Goal: Information Seeking & Learning: Find contact information

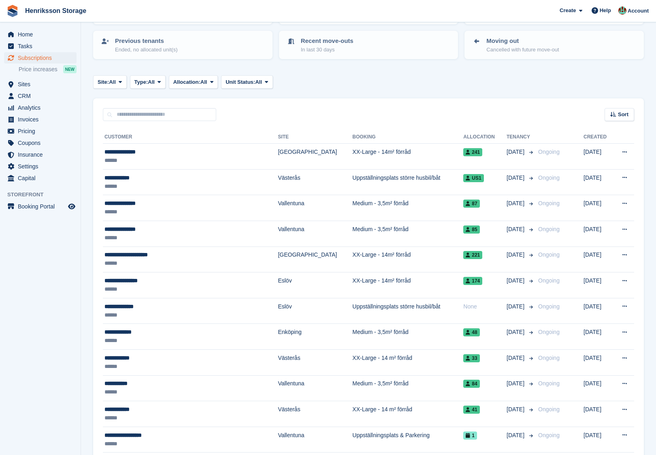
scroll to position [86, 0]
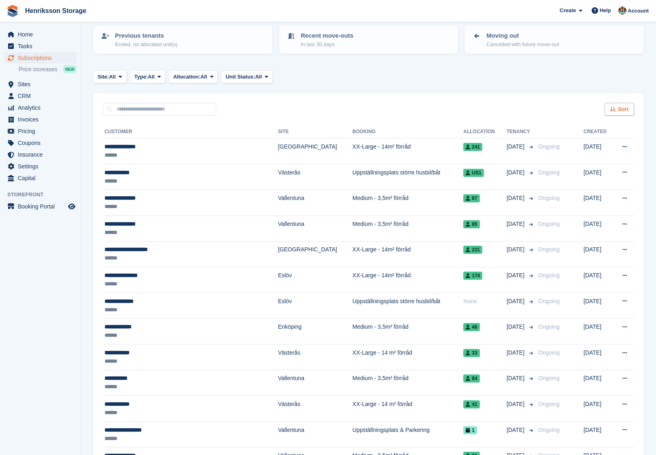
click at [619, 108] on span "Sort" at bounding box center [623, 109] width 11 height 8
click at [594, 157] on span "Move in date" at bounding box center [586, 160] width 32 height 6
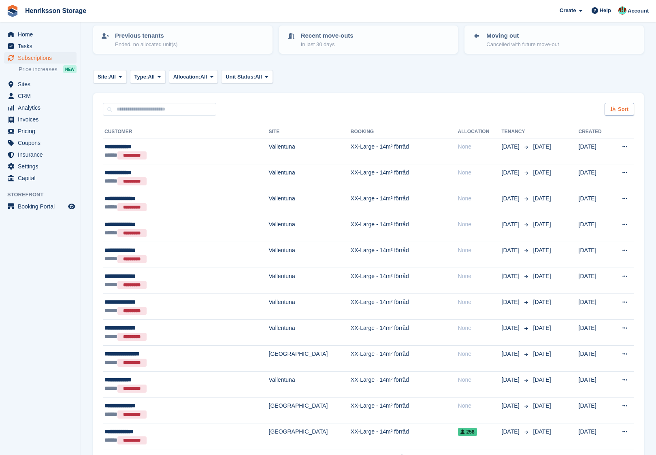
click at [617, 113] on div "Sort" at bounding box center [620, 109] width 30 height 13
click at [588, 201] on span "Move in (newest first)" at bounding box center [597, 204] width 58 height 6
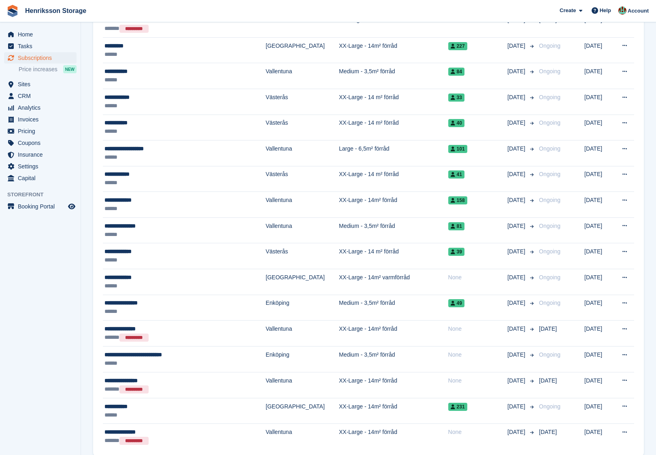
scroll to position [1092, 0]
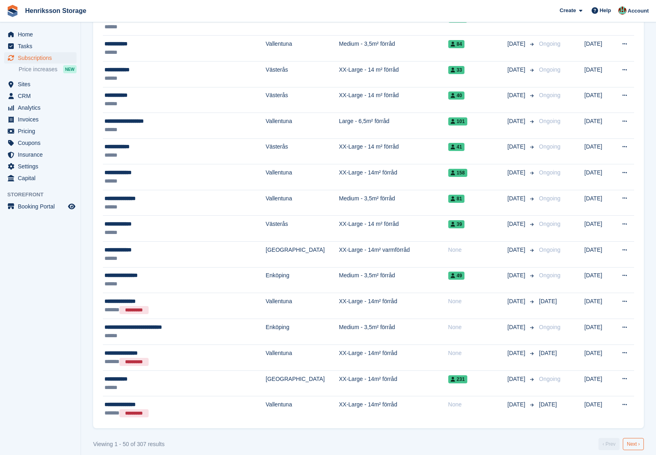
click at [632, 438] on link "Next ›" at bounding box center [633, 444] width 21 height 12
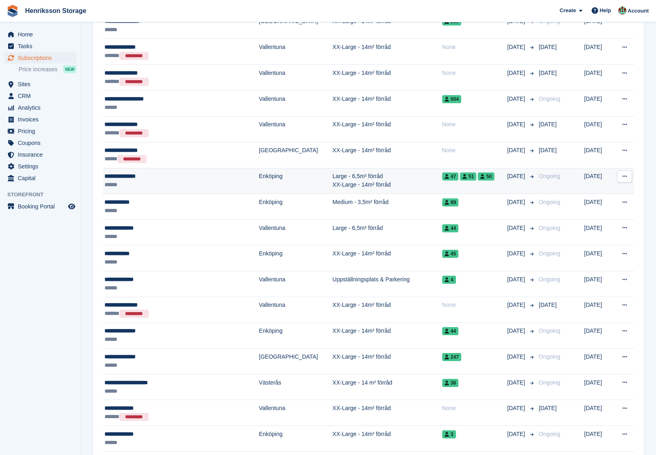
scroll to position [391, 0]
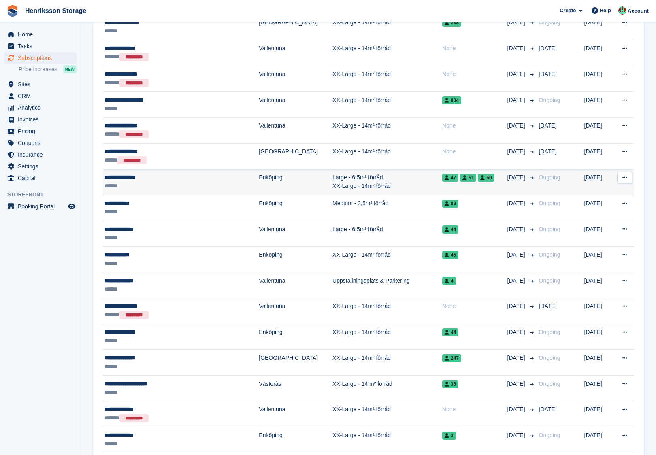
click at [624, 175] on icon at bounding box center [625, 177] width 4 height 5
click at [570, 190] on p "View customer" at bounding box center [593, 193] width 70 height 11
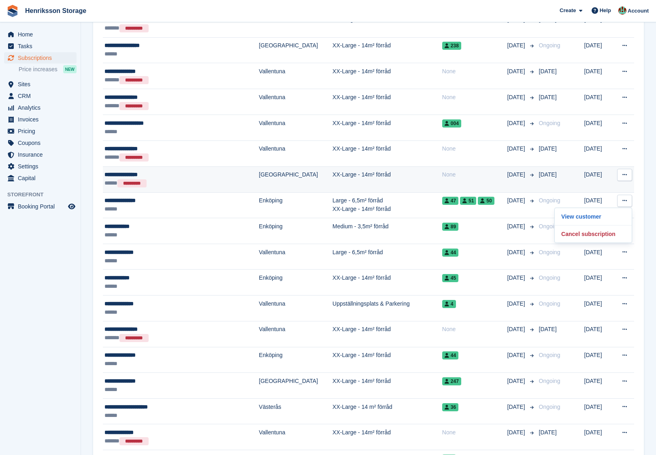
scroll to position [365, 0]
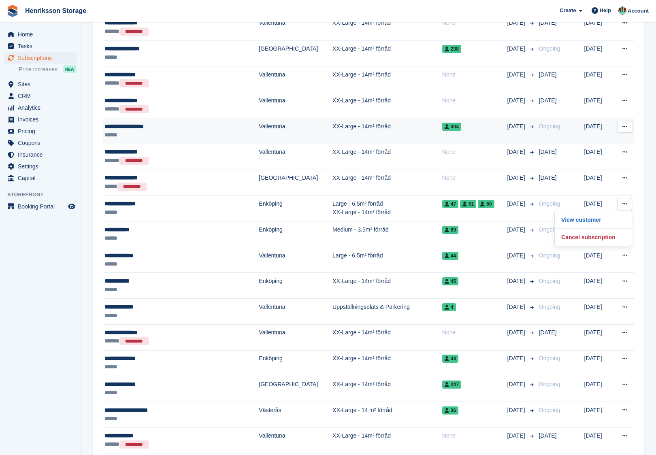
click at [626, 127] on button at bounding box center [624, 127] width 15 height 12
click at [610, 137] on p "View customer" at bounding box center [593, 142] width 70 height 11
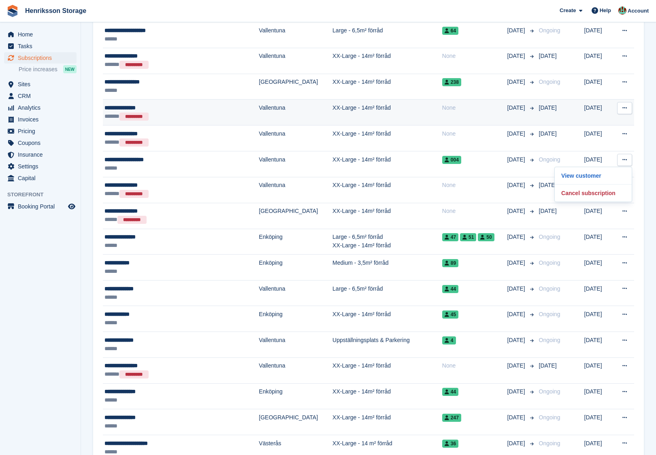
scroll to position [327, 0]
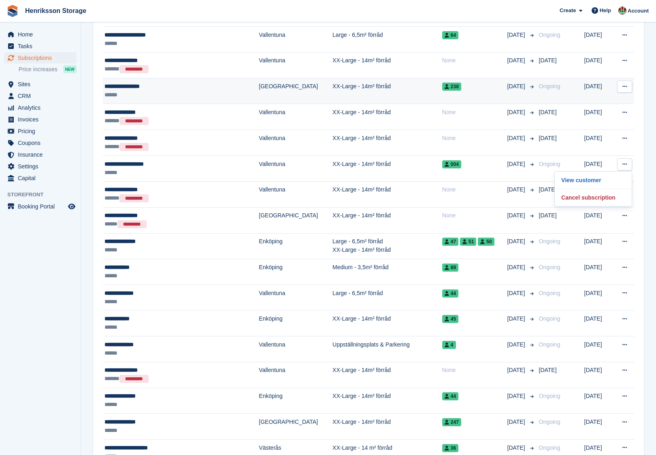
click at [626, 85] on icon at bounding box center [625, 86] width 4 height 5
click at [598, 99] on p "View customer" at bounding box center [593, 102] width 70 height 11
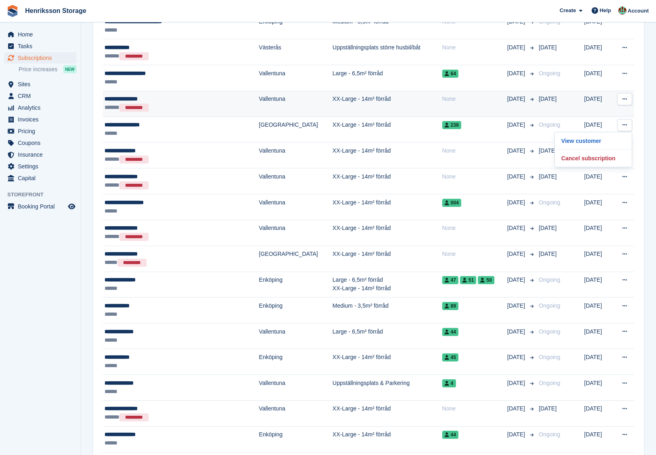
scroll to position [286, 0]
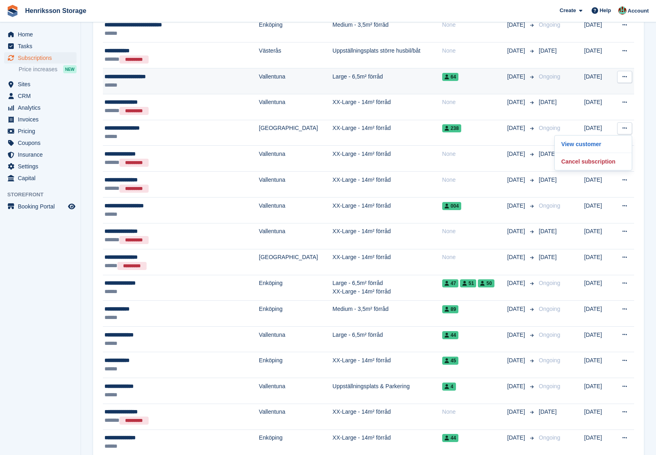
click at [625, 74] on icon at bounding box center [625, 76] width 4 height 5
click at [606, 88] on p "View customer" at bounding box center [593, 93] width 70 height 11
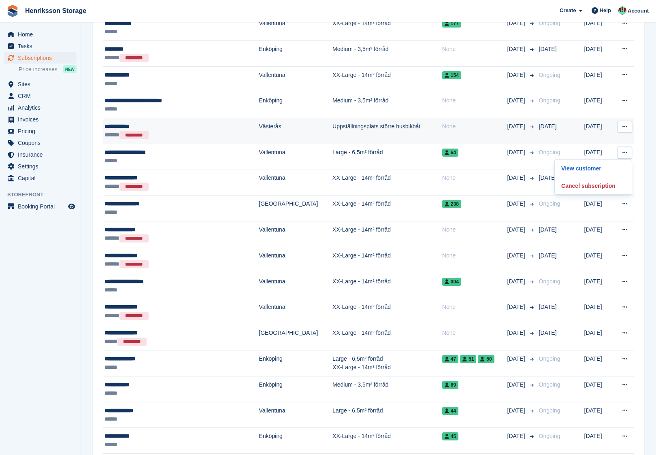
scroll to position [207, 0]
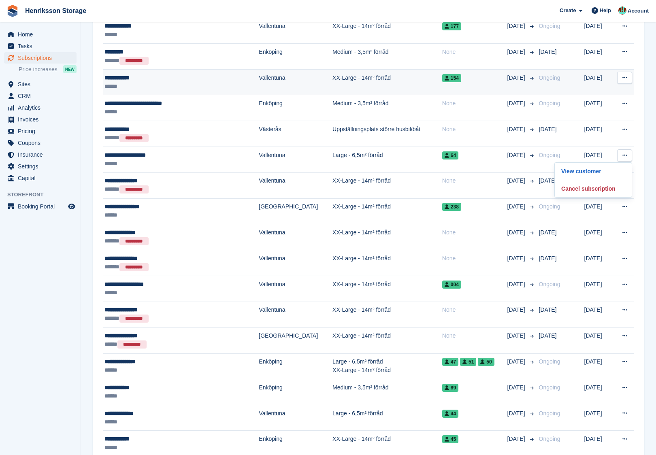
click at [625, 76] on icon at bounding box center [625, 77] width 4 height 5
click at [593, 92] on p "View customer" at bounding box center [593, 93] width 70 height 11
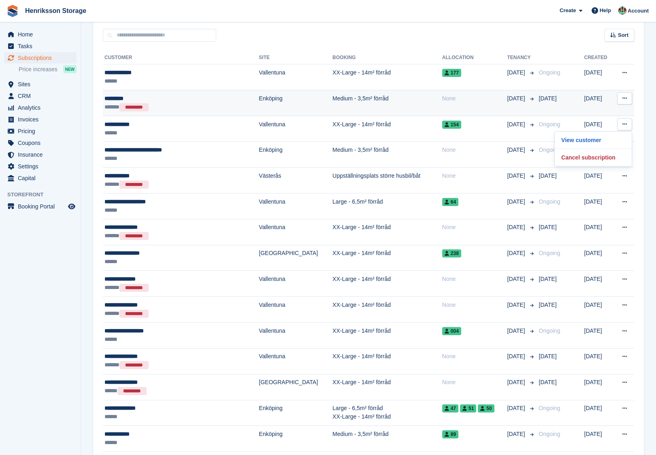
scroll to position [156, 0]
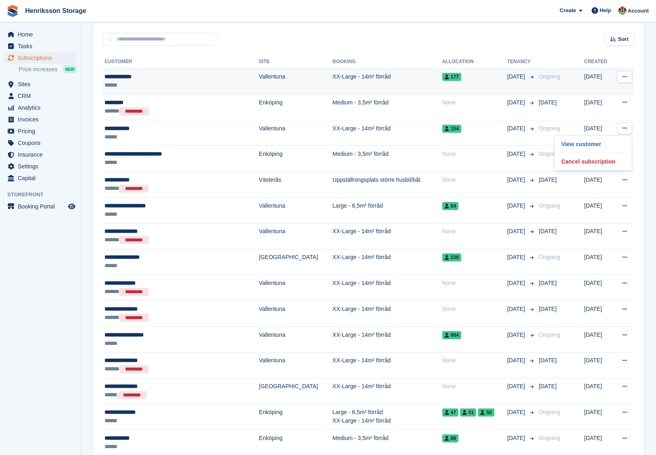
click at [626, 74] on icon at bounding box center [625, 76] width 4 height 5
click at [590, 90] on p "View customer" at bounding box center [593, 93] width 70 height 11
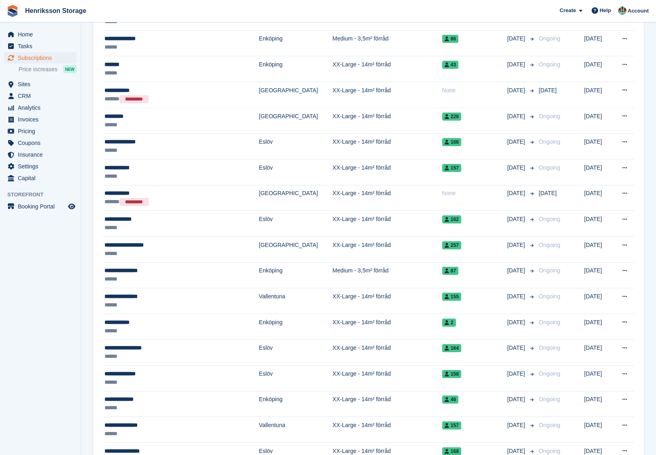
scroll to position [1092, 0]
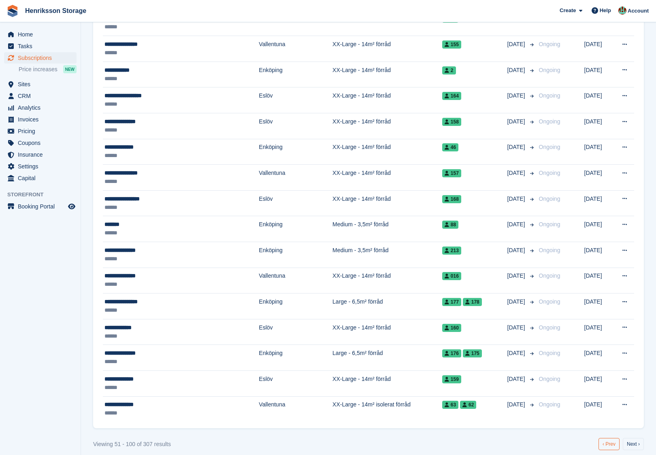
click at [613, 440] on link "‹ Prev" at bounding box center [609, 444] width 21 height 12
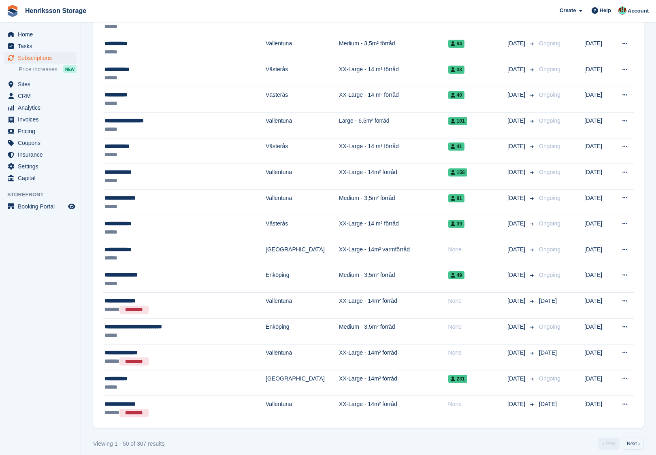
scroll to position [1092, 0]
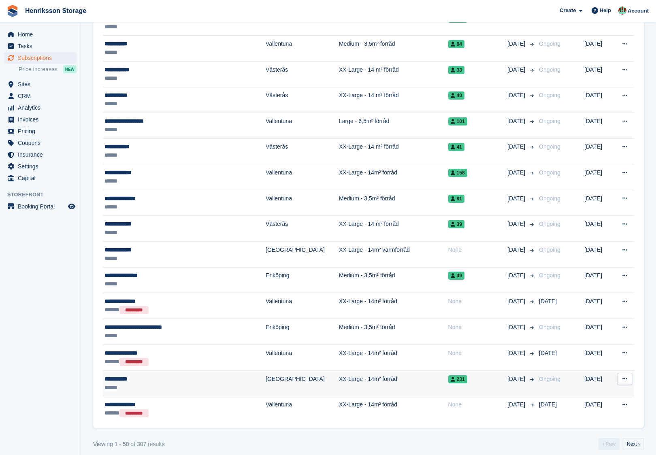
click at [623, 376] on icon at bounding box center [625, 378] width 4 height 5
click at [579, 390] on p "View customer" at bounding box center [593, 395] width 70 height 11
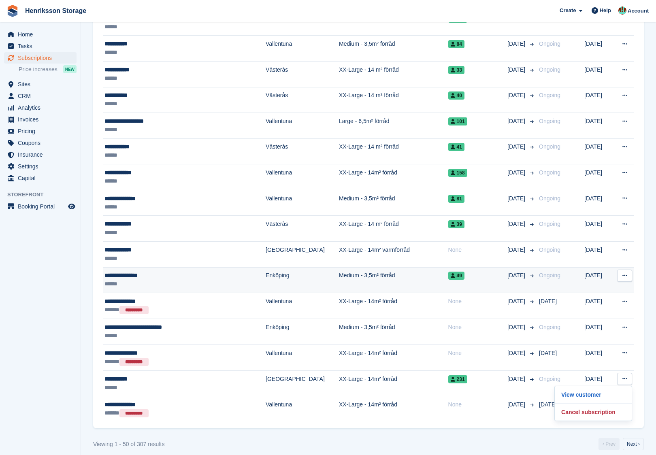
click at [626, 273] on icon at bounding box center [625, 275] width 4 height 5
click at [604, 286] on p "View customer" at bounding box center [593, 291] width 70 height 11
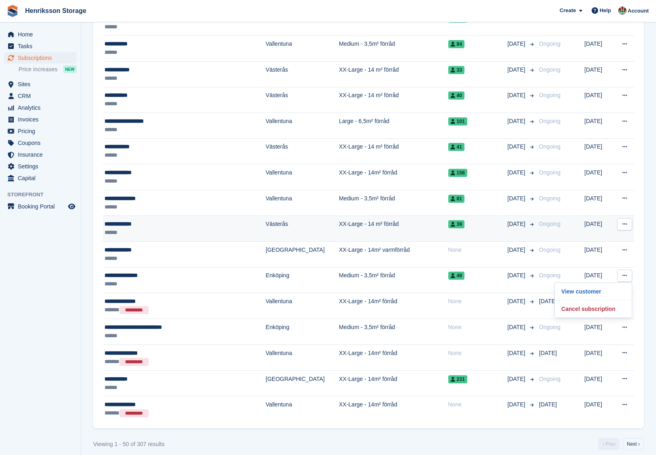
click at [624, 221] on button at bounding box center [624, 224] width 15 height 12
click at [588, 235] on p "View customer" at bounding box center [593, 240] width 70 height 11
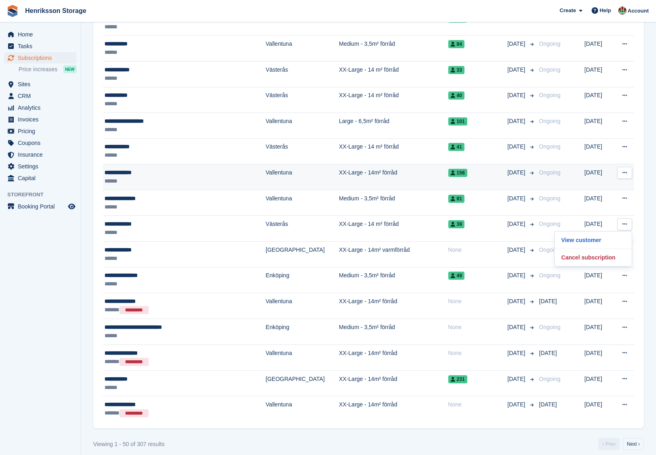
click at [625, 170] on icon at bounding box center [625, 172] width 4 height 5
click at [595, 184] on p "View customer" at bounding box center [593, 189] width 70 height 11
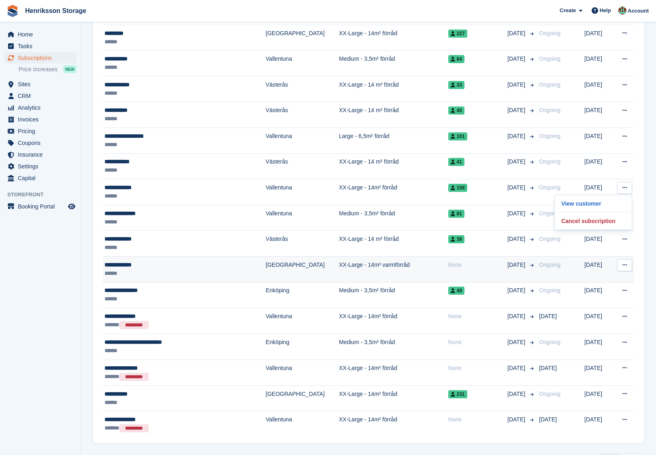
scroll to position [1075, 0]
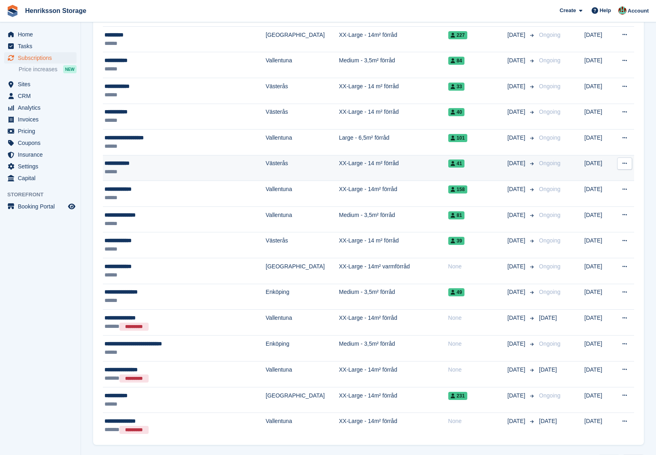
click at [627, 161] on button at bounding box center [624, 164] width 15 height 12
click at [604, 174] on p "View customer" at bounding box center [593, 179] width 70 height 11
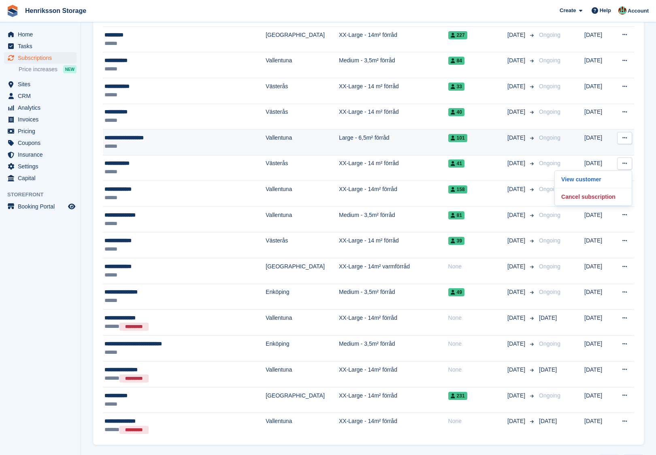
click at [627, 135] on button at bounding box center [624, 138] width 15 height 12
click at [600, 149] on p "View customer" at bounding box center [593, 154] width 70 height 11
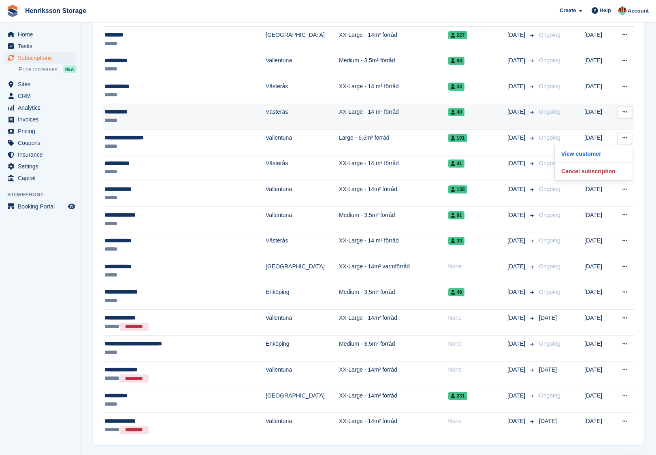
click at [626, 109] on icon at bounding box center [625, 111] width 4 height 5
click at [591, 123] on p "View customer" at bounding box center [593, 128] width 70 height 11
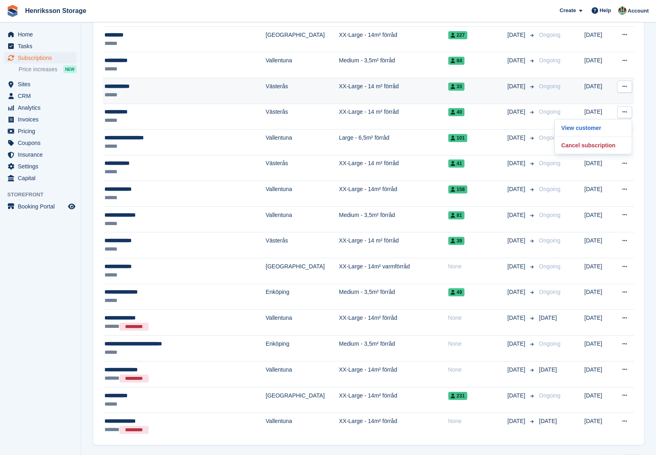
click at [627, 86] on button at bounding box center [624, 87] width 15 height 12
click at [609, 98] on p "View customer" at bounding box center [593, 102] width 70 height 11
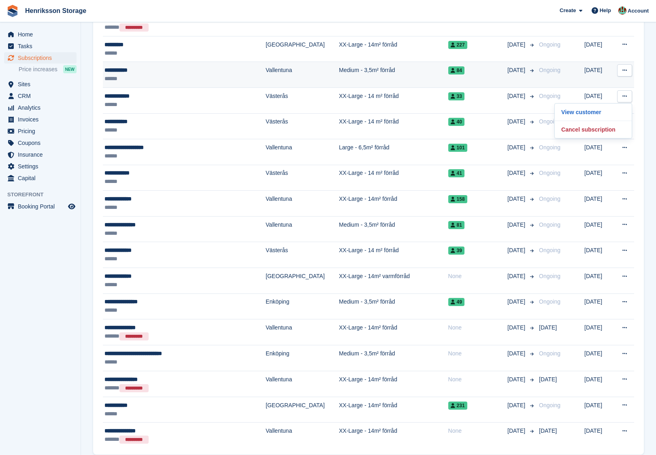
scroll to position [1065, 0]
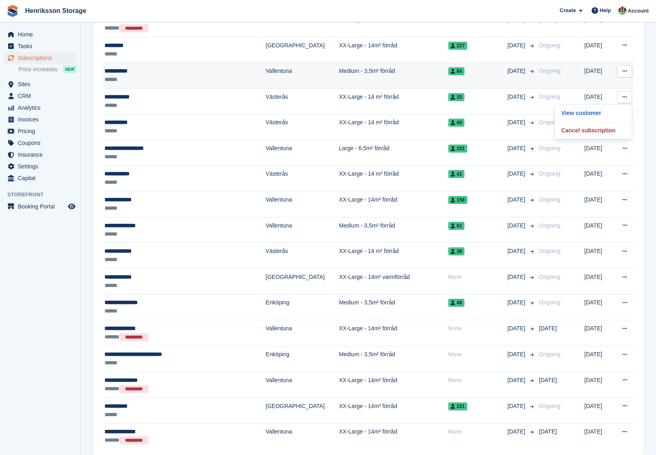
click at [626, 68] on button at bounding box center [624, 71] width 15 height 12
click at [606, 82] on p "View customer" at bounding box center [593, 87] width 70 height 11
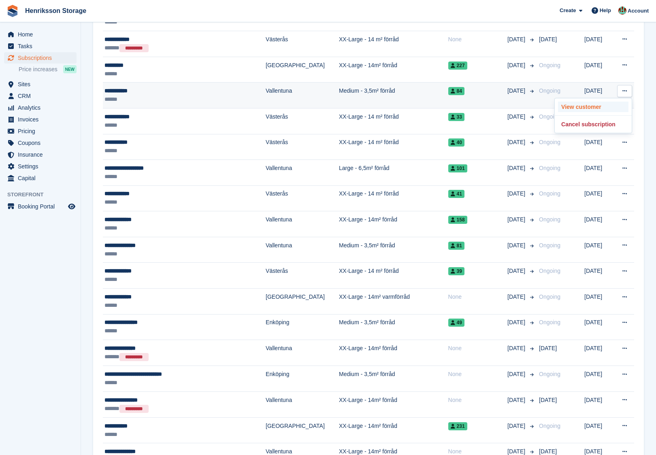
scroll to position [1041, 0]
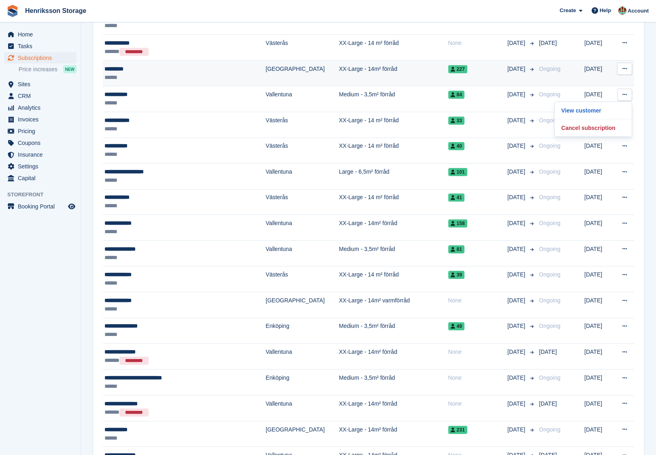
click at [626, 66] on icon at bounding box center [625, 68] width 4 height 5
click at [600, 80] on p "View customer" at bounding box center [593, 84] width 70 height 11
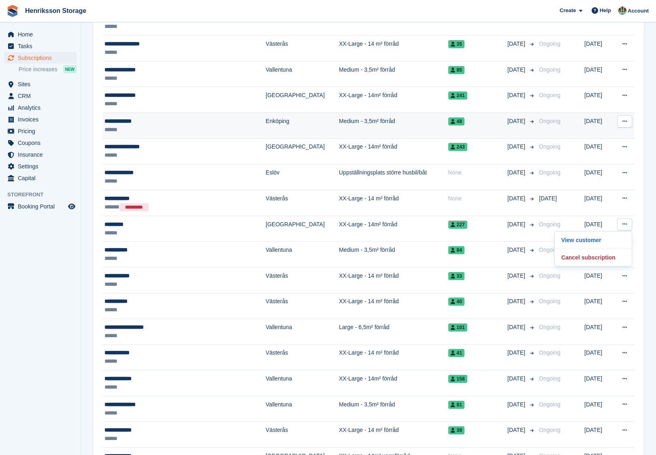
scroll to position [879, 0]
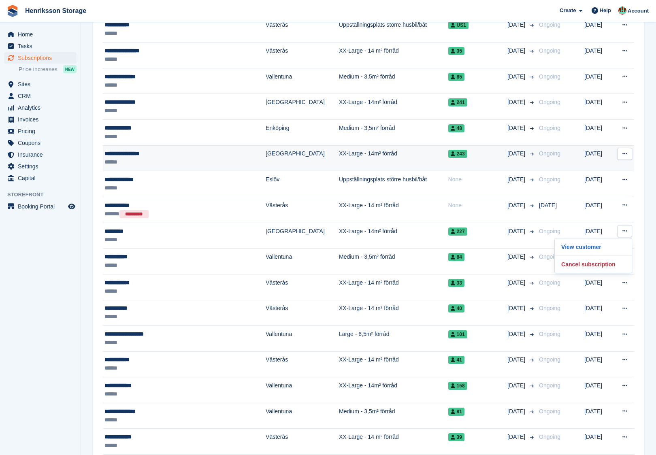
click at [625, 151] on icon at bounding box center [625, 153] width 4 height 5
click at [593, 164] on p "View customer" at bounding box center [593, 169] width 70 height 11
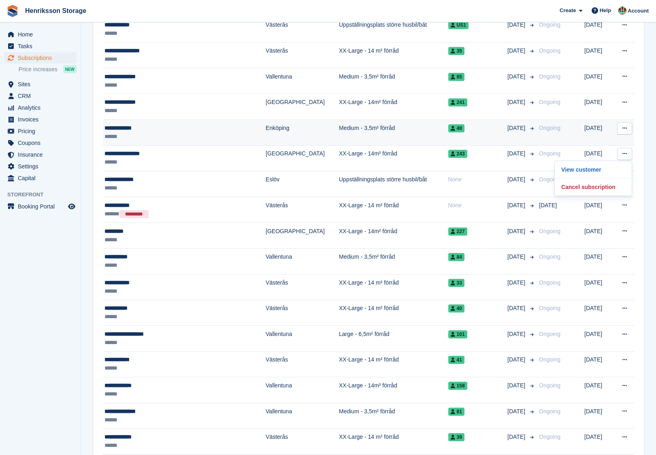
click at [627, 126] on icon at bounding box center [625, 128] width 4 height 5
click at [602, 139] on p "View customer" at bounding box center [593, 144] width 70 height 11
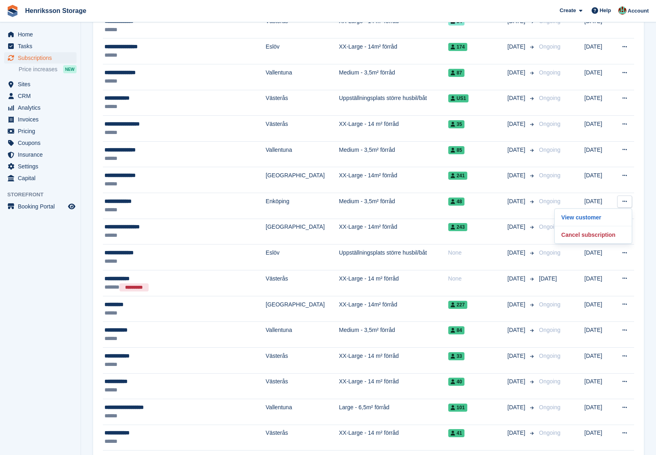
scroll to position [796, 0]
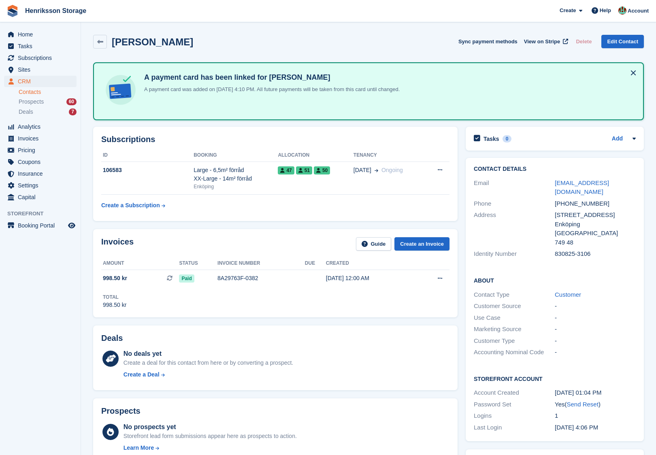
drag, startPoint x: 201, startPoint y: 52, endPoint x: 122, endPoint y: 35, distance: 80.3
click at [122, 35] on div "Jullianne Tovås Sync payment methods View on Stripe Delete Edit Contact" at bounding box center [368, 43] width 559 height 25
copy h2 "Jullianne Tovås"
drag, startPoint x: 634, startPoint y: 184, endPoint x: 554, endPoint y: 184, distance: 79.8
click at [554, 184] on div "Email jullianne.tovas@hotmail.se" at bounding box center [555, 187] width 162 height 21
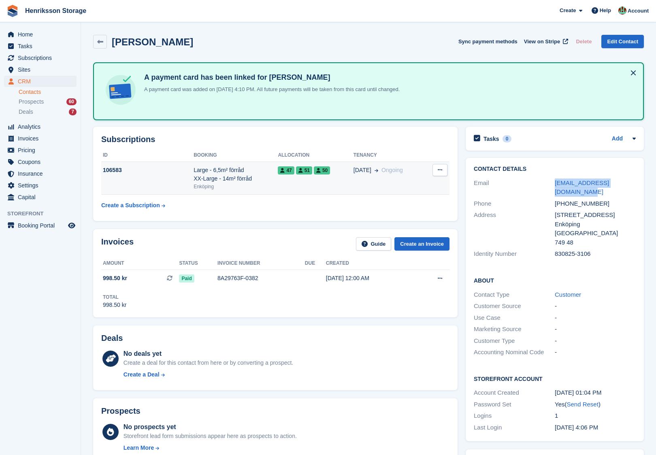
copy div "jullianne.tovas@hotmail.se"
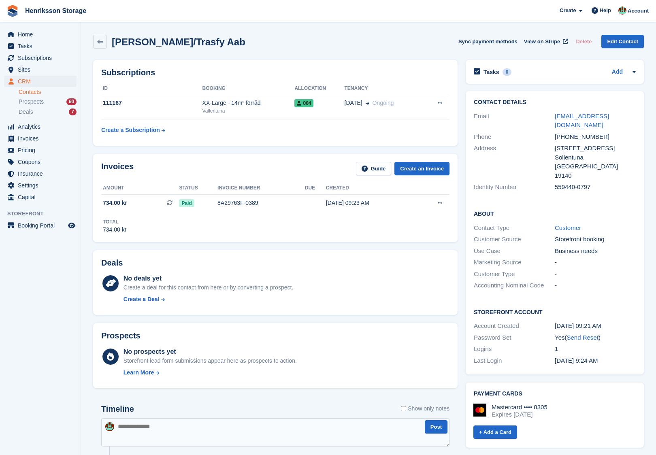
click at [181, 43] on h2 "Muhammed/Trasfy Aab" at bounding box center [179, 41] width 134 height 11
copy div "Muhammed/Trasfy Aab Sync payment methods View on Stripe Delete Edit Contact"
click at [618, 45] on link "Edit Contact" at bounding box center [623, 41] width 43 height 13
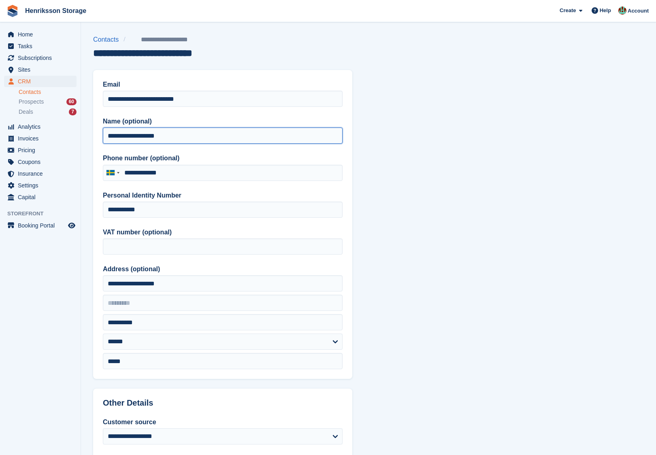
click at [188, 138] on input "**********" at bounding box center [223, 136] width 240 height 16
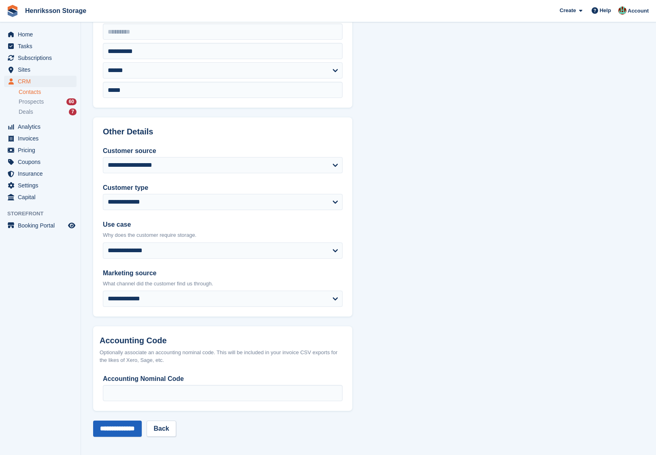
type input "**********"
click at [130, 427] on input "**********" at bounding box center [117, 429] width 49 height 16
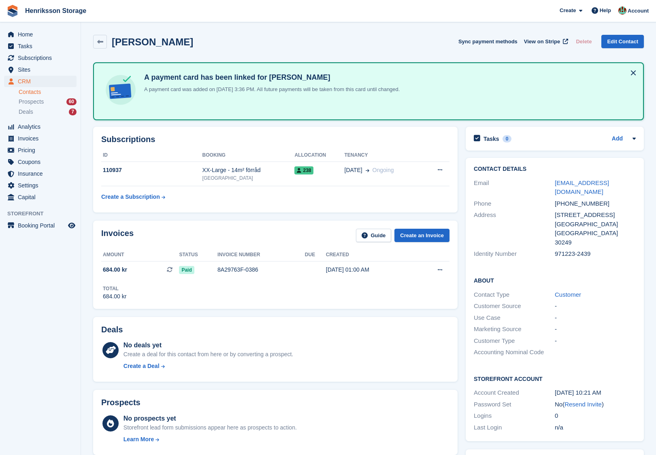
click at [133, 47] on h2 "Mohammad Husseini" at bounding box center [152, 41] width 81 height 11
copy div "Mohammad Husseini Sync payment methods View on Stripe Delete Edit Contact"
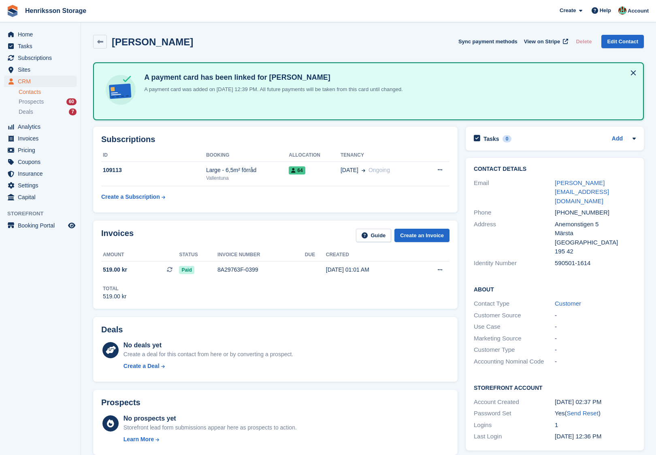
click at [157, 43] on h2 "Sven-Olov Henriksson" at bounding box center [152, 41] width 81 height 11
copy div "Sven-Olov Henriksson Sync payment methods View on Stripe Delete Edit Contact"
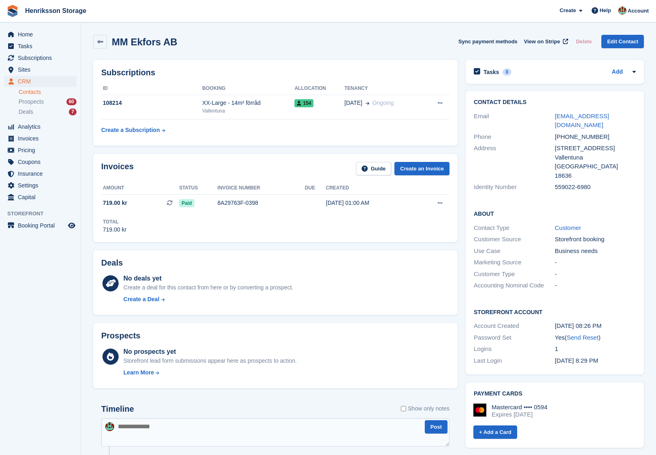
click at [149, 42] on h2 "MM Ekfors AB" at bounding box center [145, 41] width 66 height 11
copy div "MM Ekfors AB Sync payment methods View on Stripe Delete Edit Contact"
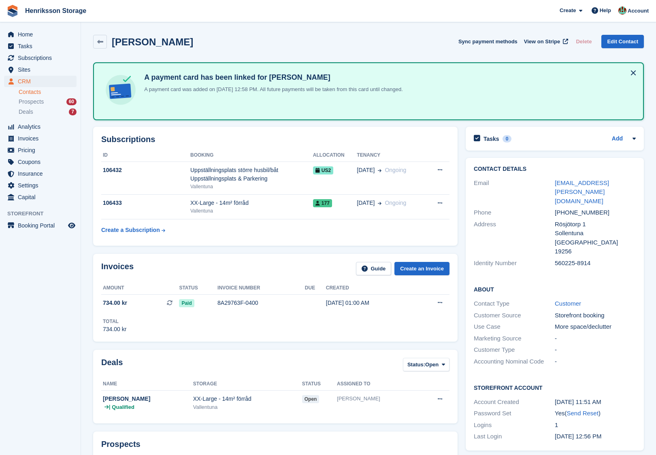
click at [160, 37] on h2 "[PERSON_NAME]" at bounding box center [152, 41] width 81 height 11
copy div "[PERSON_NAME] Sync payment methods View on Stripe Delete Edit Contact"
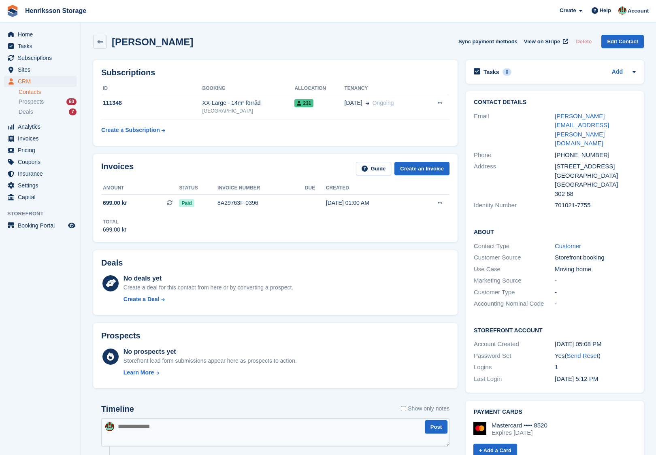
click at [150, 43] on h2 "Jamie Smith" at bounding box center [152, 41] width 81 height 11
copy div "Jamie Smith Sync payment methods View on Stripe Delete Edit Contact"
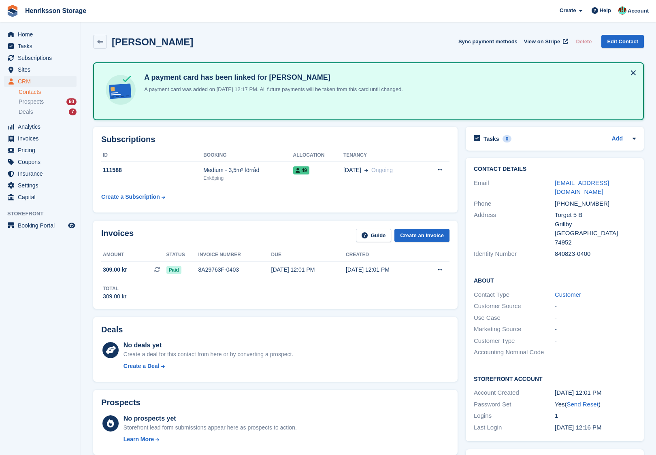
click at [130, 41] on h2 "[PERSON_NAME]" at bounding box center [152, 41] width 81 height 11
copy div "[PERSON_NAME] Sync payment methods View on Stripe Delete Edit Contact"
click at [147, 43] on h2 "Jan Wallenius" at bounding box center [152, 41] width 81 height 11
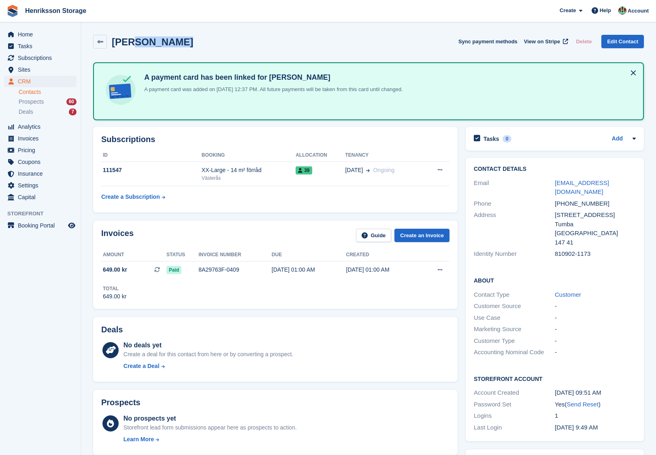
click at [147, 43] on h2 "Jan Wallenius" at bounding box center [152, 41] width 81 height 11
copy div "Jan Wallenius Sync payment methods View on Stripe Delete Edit Contact"
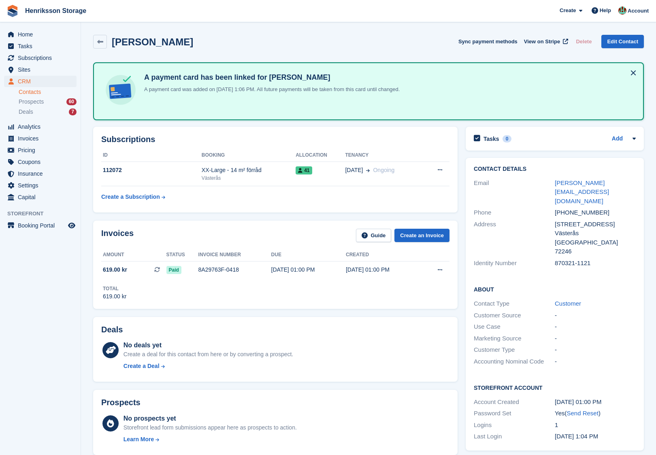
click at [125, 44] on h2 "[PERSON_NAME]" at bounding box center [152, 41] width 81 height 11
copy div "[PERSON_NAME] Sync payment methods View on Stripe Delete Edit Contact"
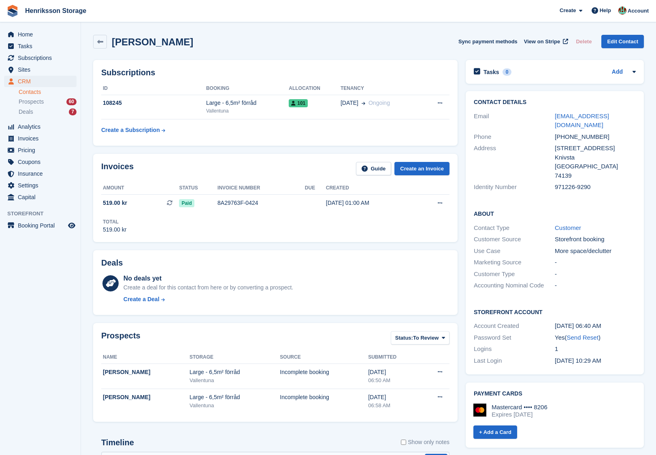
click at [173, 44] on h2 "Szabolcs Simon-Guth" at bounding box center [152, 41] width 81 height 11
copy div "Szabolcs Simon-Guth Sync payment methods View on Stripe Delete Edit Contact"
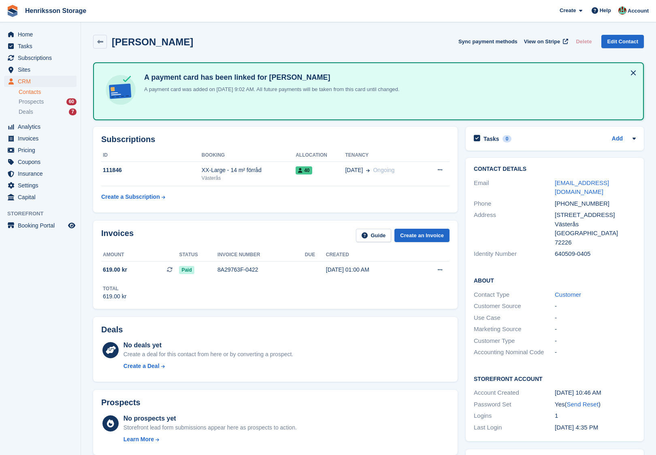
click at [139, 43] on h2 "Annika Selg" at bounding box center [152, 41] width 81 height 11
copy div "Annika Selg Sync payment methods View on Stripe Delete Edit Contact"
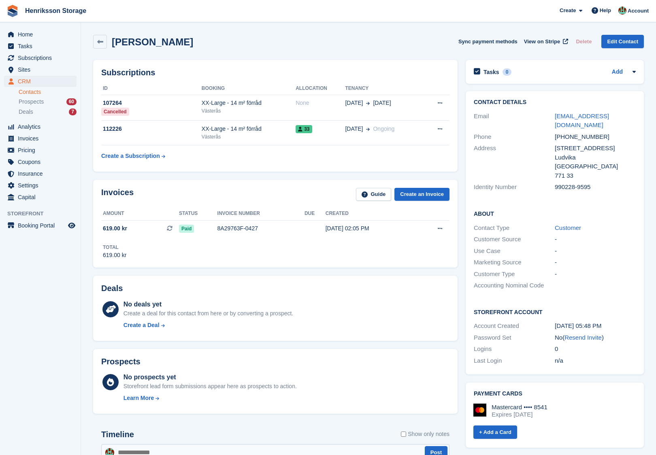
click at [129, 43] on h2 "Qiancheng yu" at bounding box center [152, 41] width 81 height 11
copy div "Qiancheng yu Sync payment methods View on Stripe Delete Edit Contact"
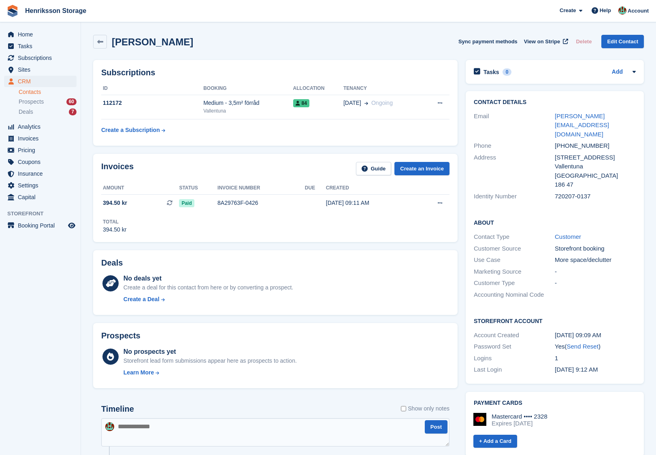
click at [137, 39] on h2 "[PERSON_NAME]" at bounding box center [152, 41] width 81 height 11
copy div "[PERSON_NAME] Sync payment methods View on Stripe Delete Edit Contact"
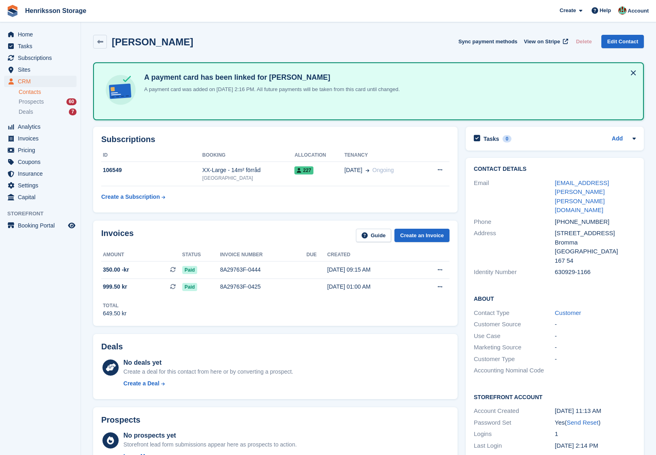
click at [128, 45] on h2 "[PERSON_NAME]" at bounding box center [152, 41] width 81 height 11
click at [128, 45] on h2 "Ebba Blum" at bounding box center [152, 41] width 81 height 11
copy div "Ebba Blum Sync payment methods View on Stripe Delete Edit Contact"
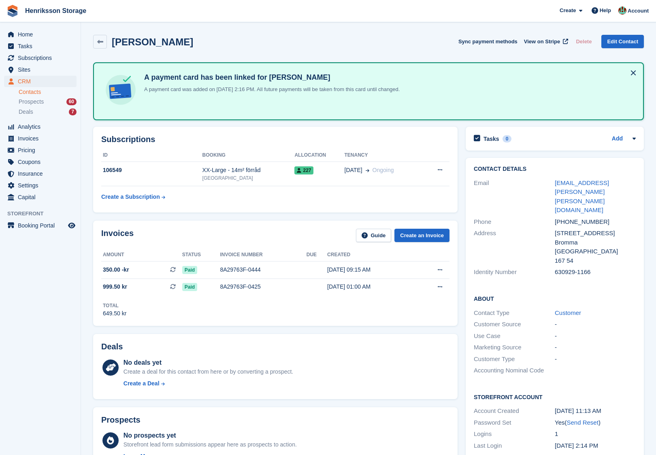
click at [572, 218] on div "+46739613003" at bounding box center [595, 222] width 81 height 9
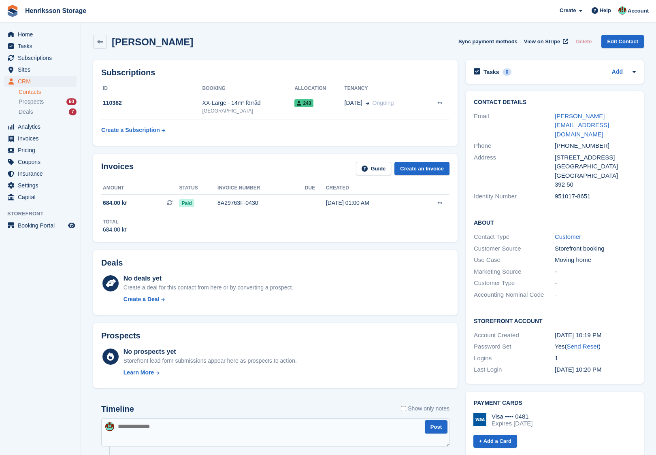
click at [182, 40] on h2 "[PERSON_NAME]" at bounding box center [152, 41] width 81 height 11
copy div "[PERSON_NAME] Sync payment methods View on Stripe Delete Edit Contact"
copy link "[PERSON_NAME][EMAIL_ADDRESS][DOMAIN_NAME]"
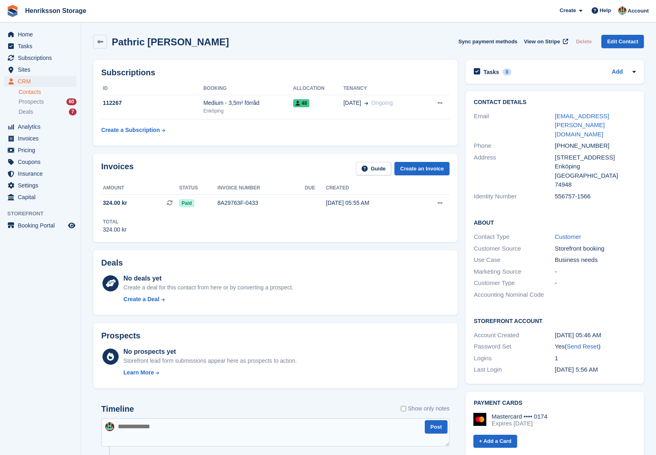
click at [163, 45] on h2 "Pathric Berge" at bounding box center [170, 41] width 117 height 11
copy div "Pathric Berge Sync payment methods View on Stripe Delete Edit Contact"
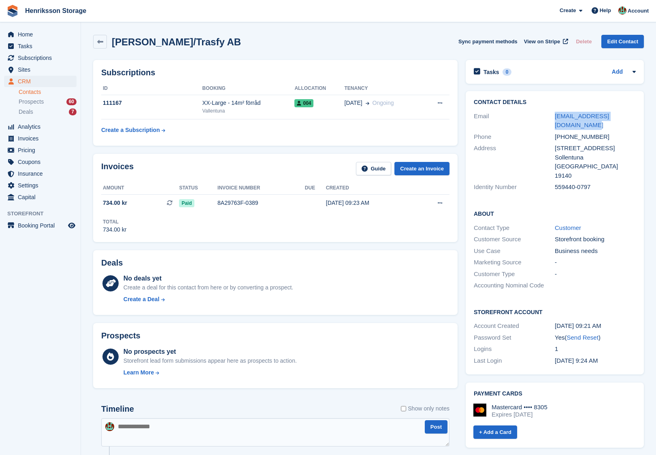
drag, startPoint x: 571, startPoint y: 128, endPoint x: 553, endPoint y: 120, distance: 19.6
click at [553, 120] on div "Email [PERSON_NAME][EMAIL_ADDRESS][DOMAIN_NAME]" at bounding box center [555, 121] width 162 height 21
copy div "[EMAIL_ADDRESS][DOMAIN_NAME]"
